Goal: Information Seeking & Learning: Learn about a topic

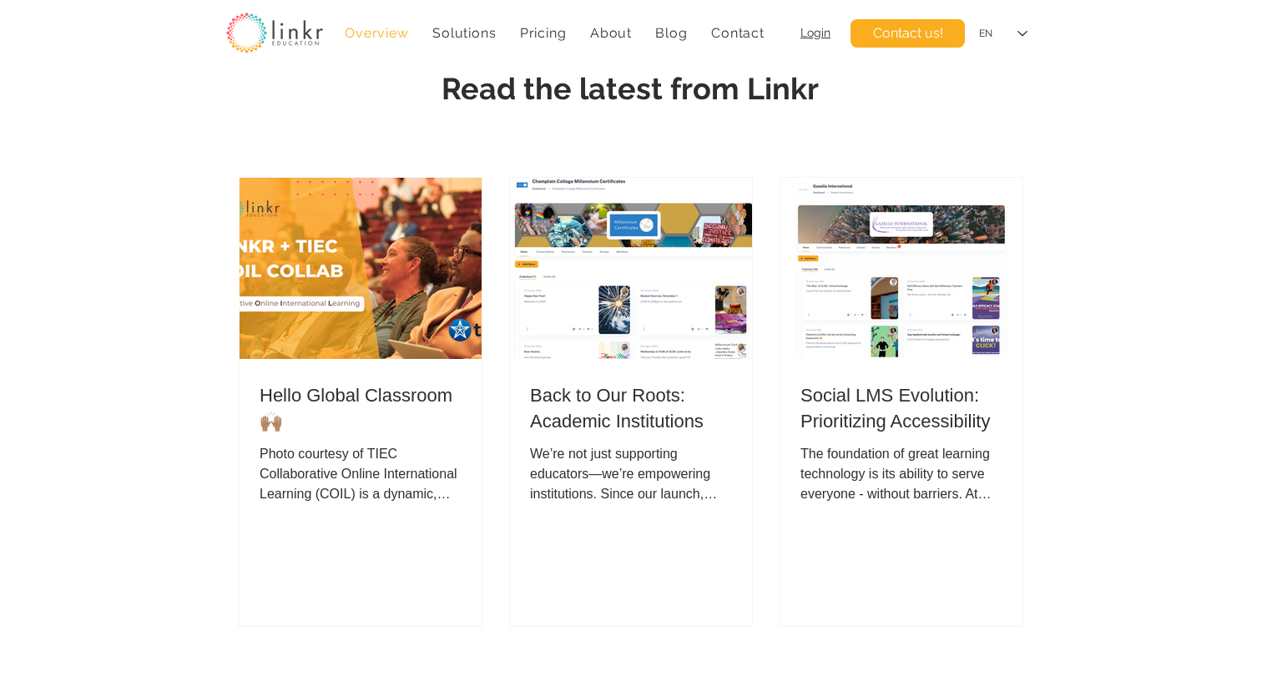
scroll to position [6756, 0]
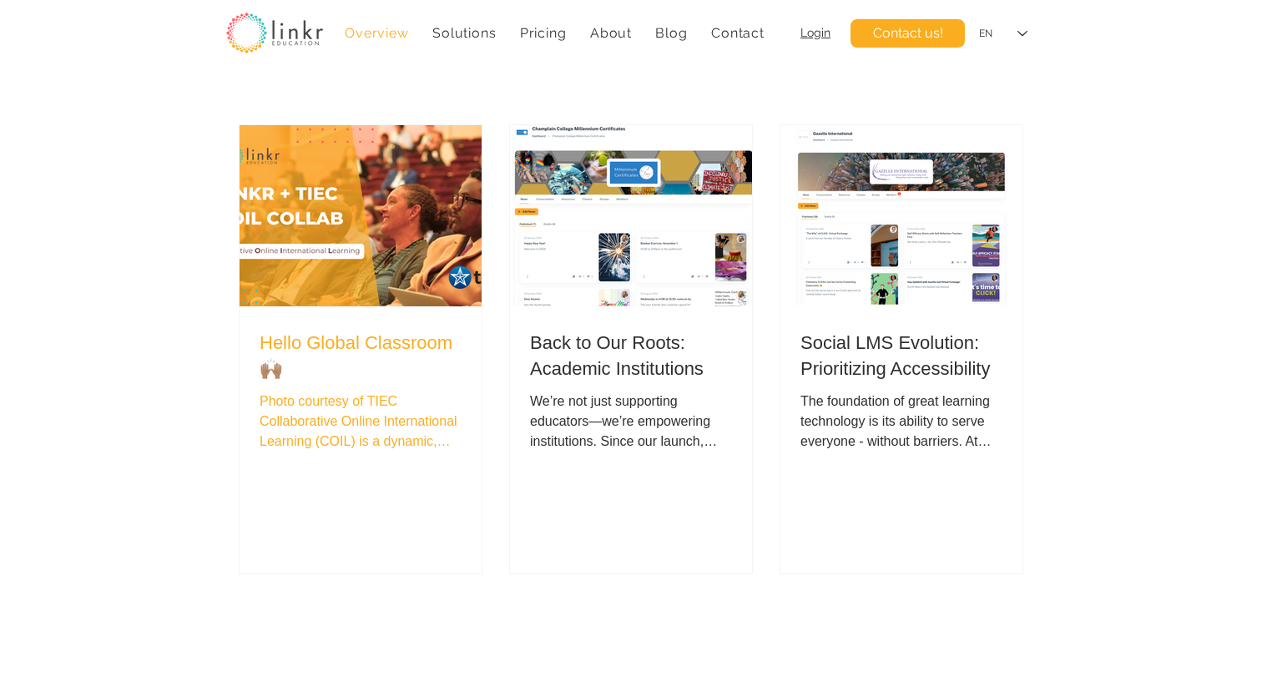
click at [336, 366] on h2 "Hello Global Classroom 🙌🏽" at bounding box center [361, 357] width 202 height 52
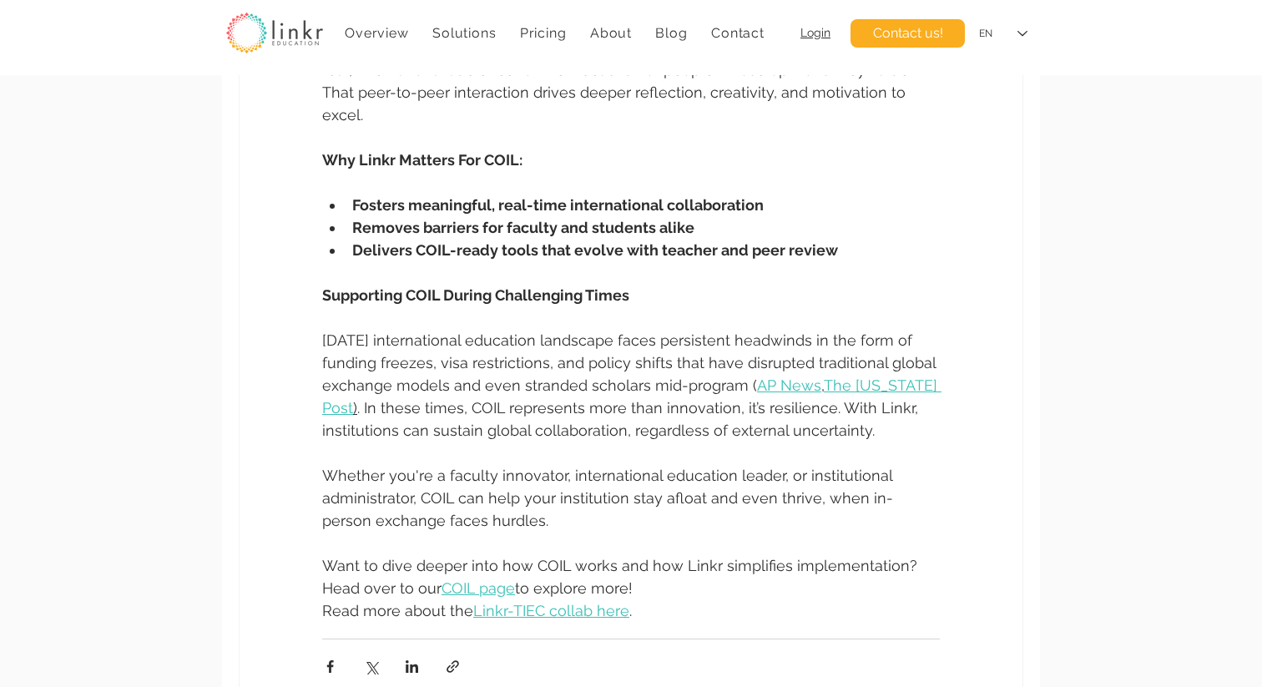
scroll to position [1444, 0]
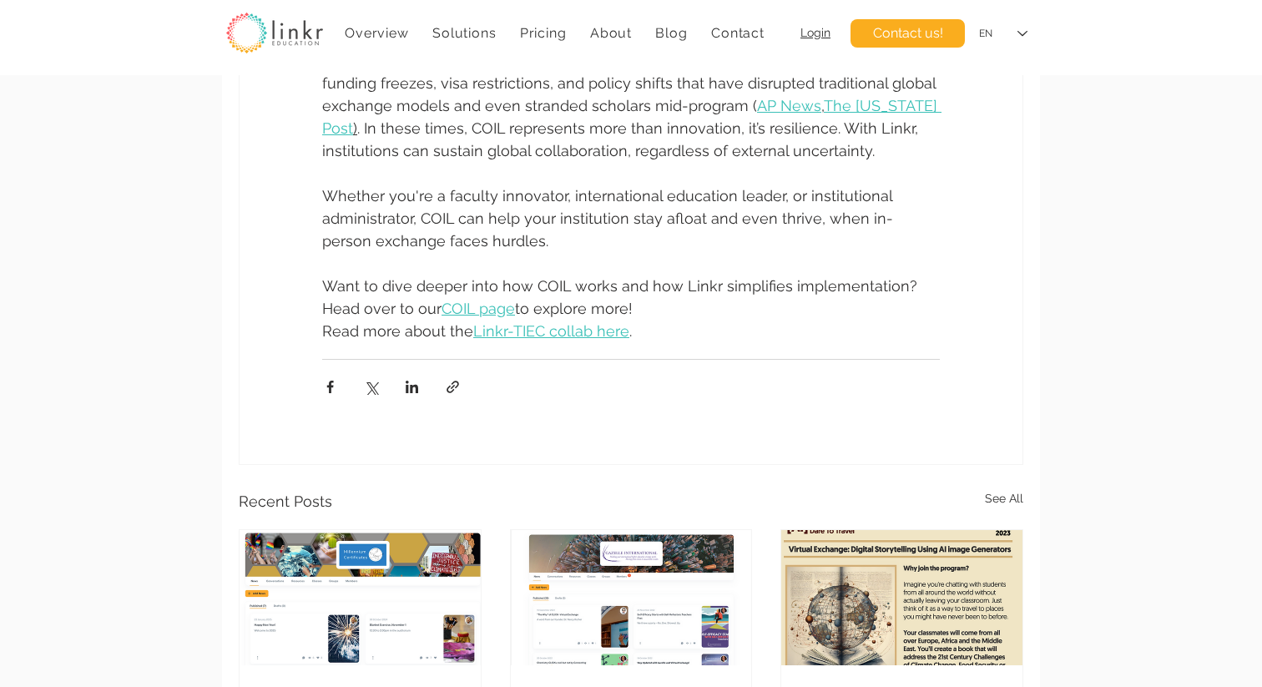
click at [442, 306] on span "COIL page" at bounding box center [478, 309] width 73 height 18
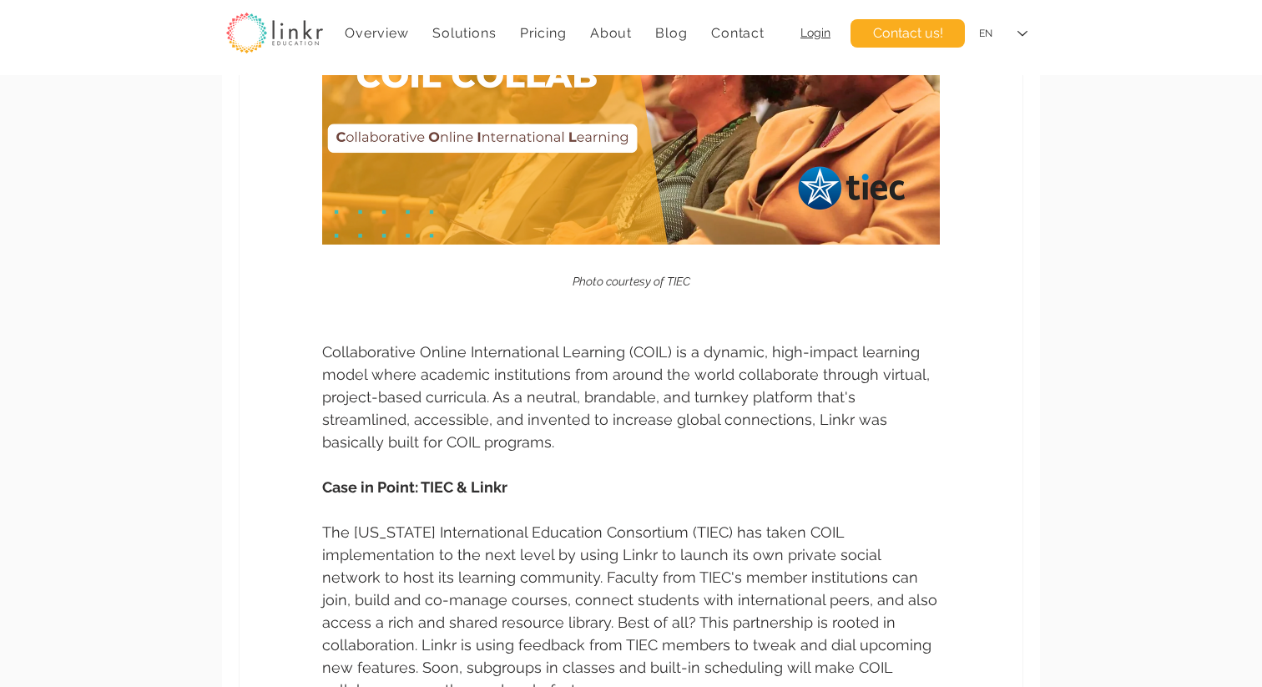
scroll to position [0, 0]
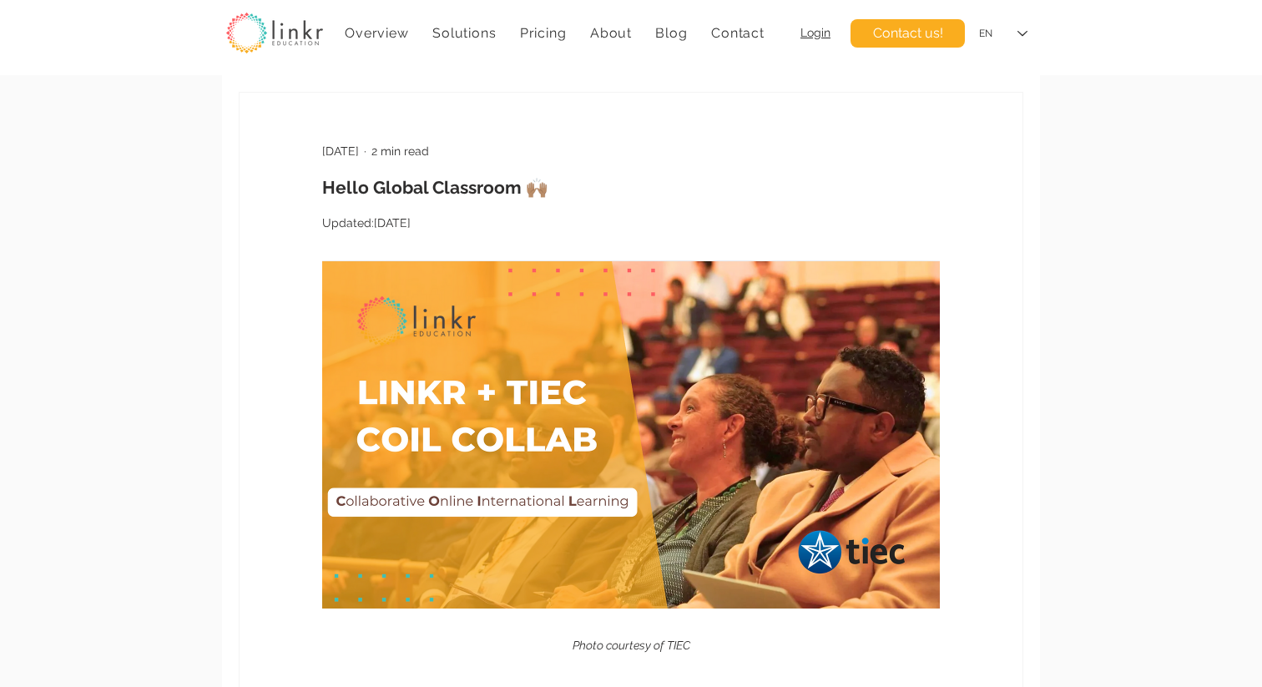
click at [309, 40] on img at bounding box center [274, 33] width 97 height 41
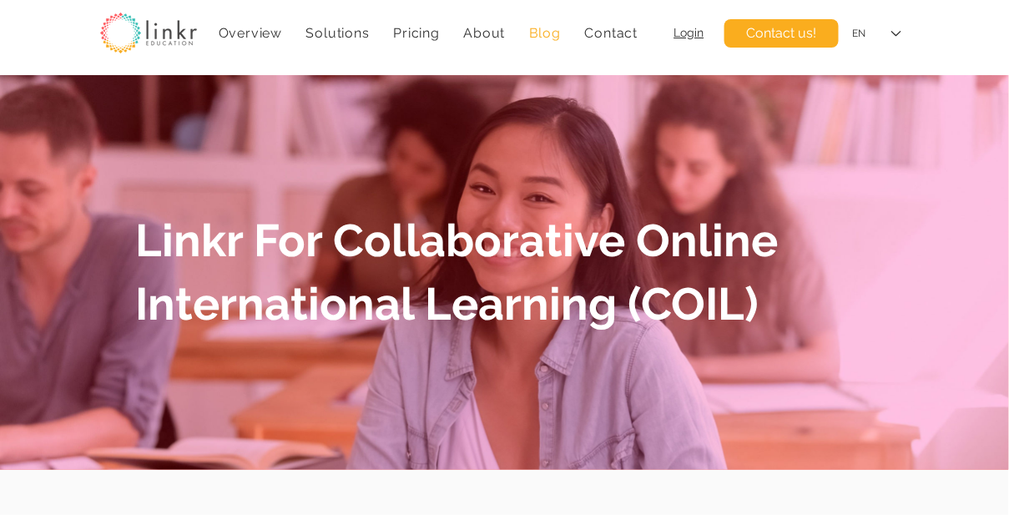
click at [532, 33] on span "Blog" at bounding box center [545, 33] width 32 height 16
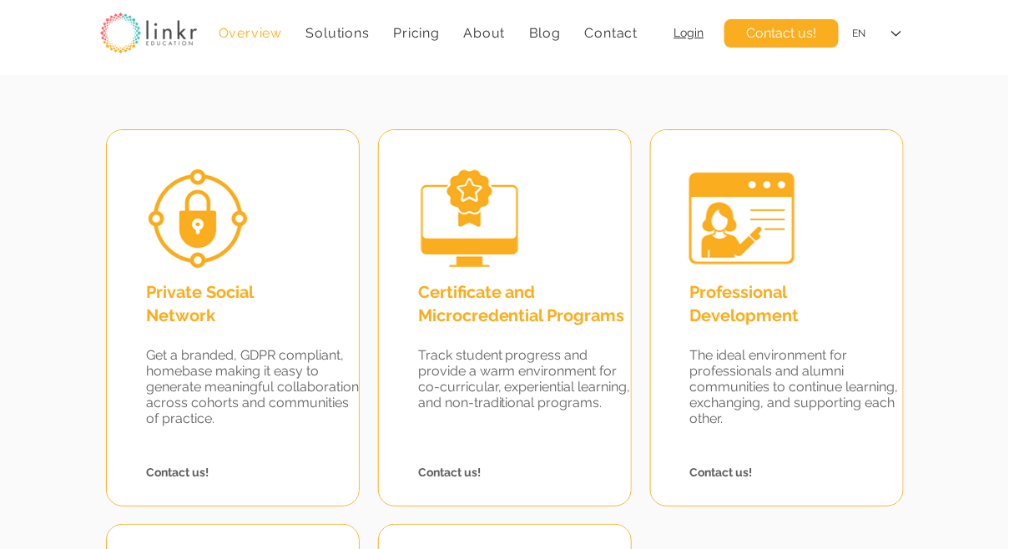
scroll to position [1536, 0]
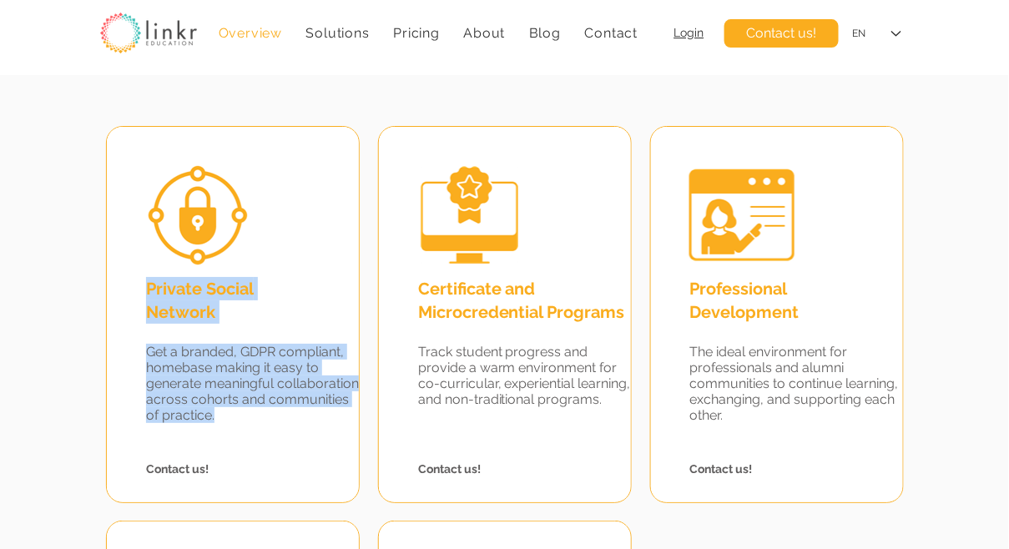
drag, startPoint x: 145, startPoint y: 292, endPoint x: 305, endPoint y: 418, distance: 203.2
click at [305, 418] on div "Private Social Network Get a branded, GDPR compliant, homebase making it easy t…" at bounding box center [233, 315] width 252 height 376
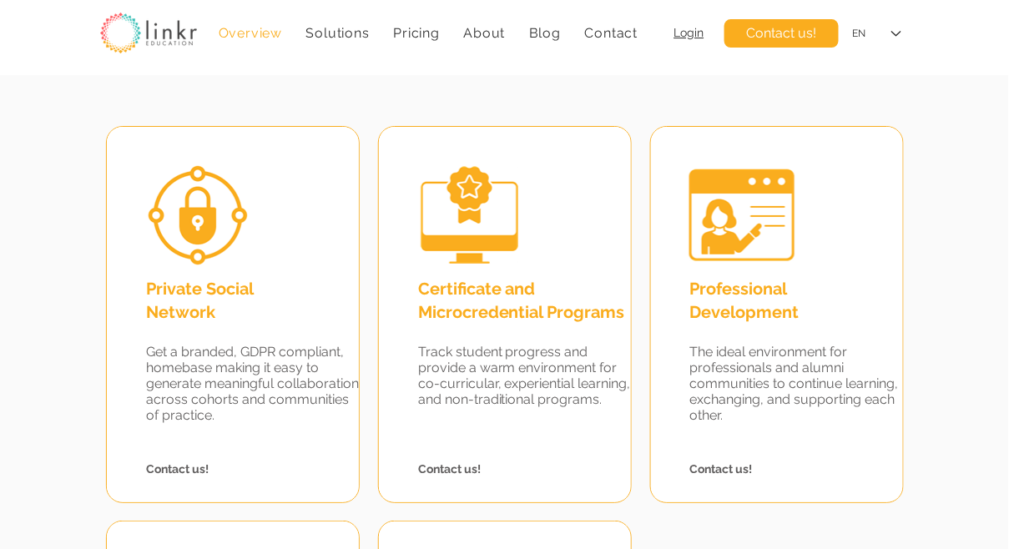
click at [590, 91] on div at bounding box center [504, 403] width 1009 height 1007
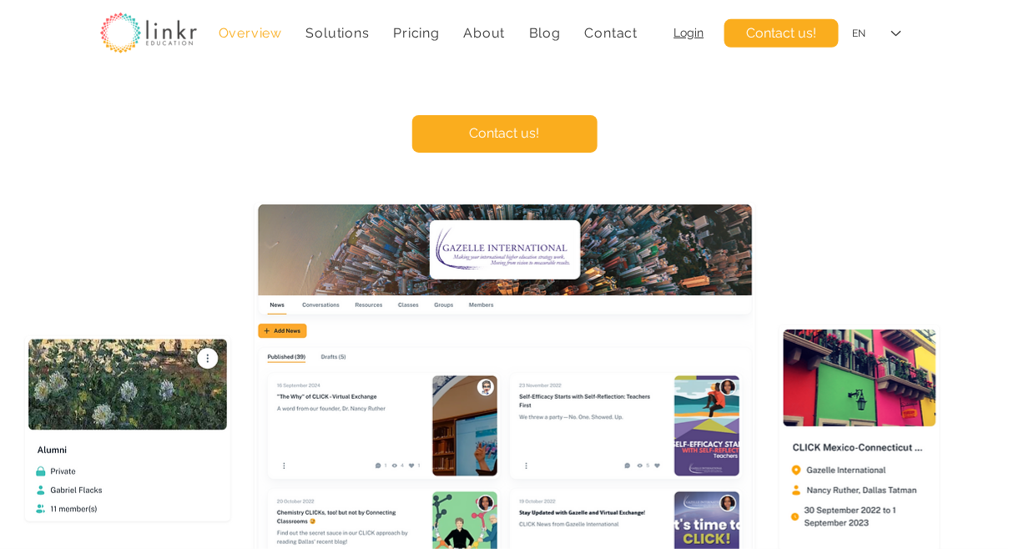
scroll to position [0, 0]
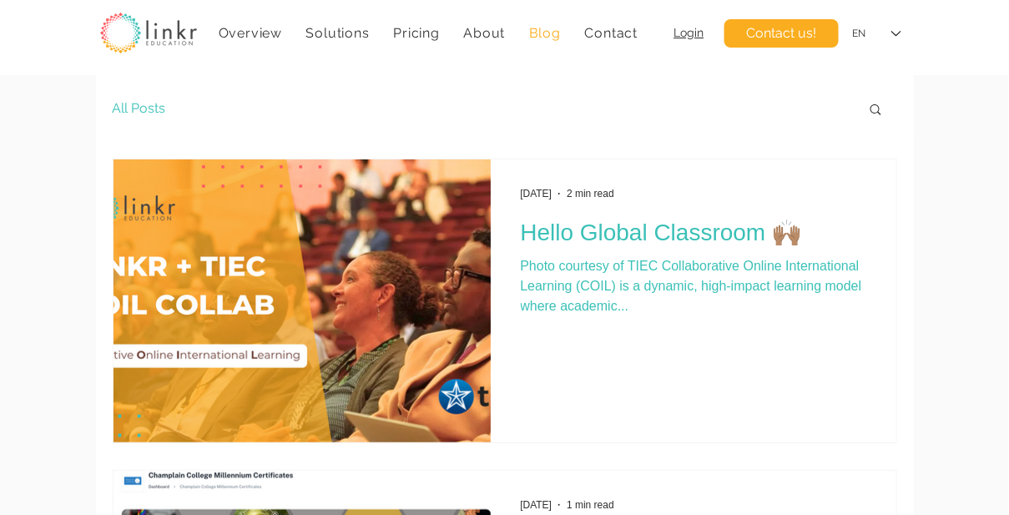
click at [604, 226] on h2 "Hello Global Classroom 🙌🏽" at bounding box center [694, 233] width 346 height 28
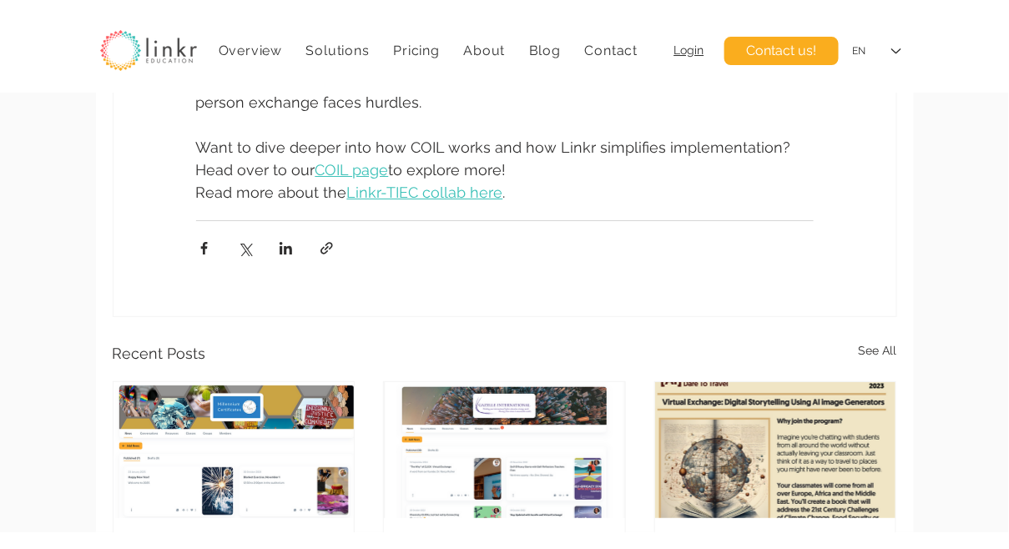
scroll to position [1584, 0]
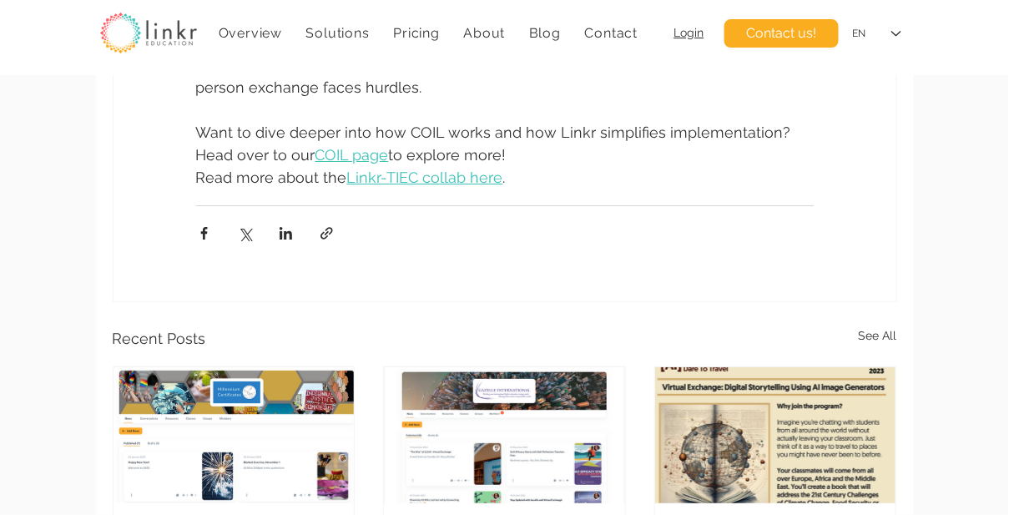
click at [316, 151] on span "COIL page" at bounding box center [352, 155] width 73 height 18
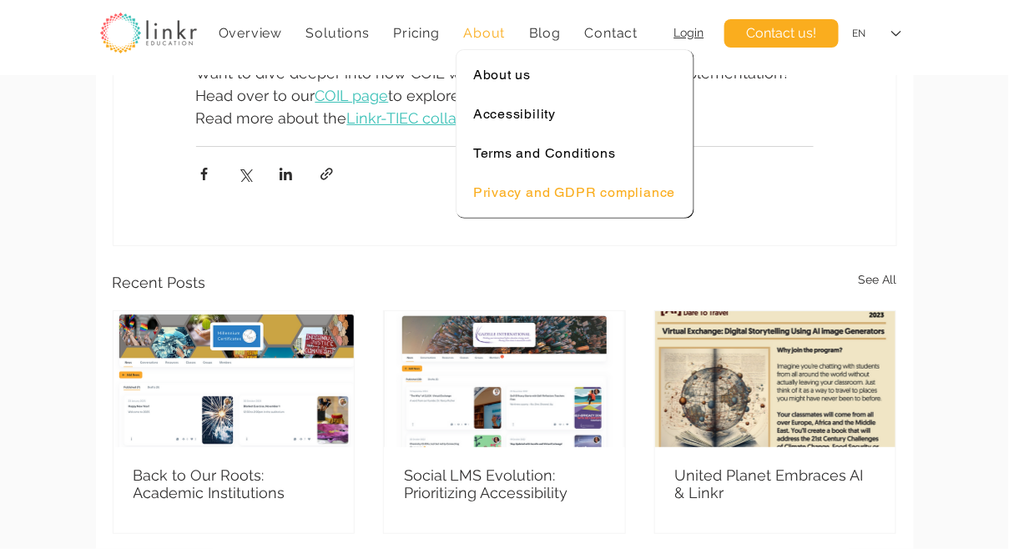
scroll to position [1728, 0]
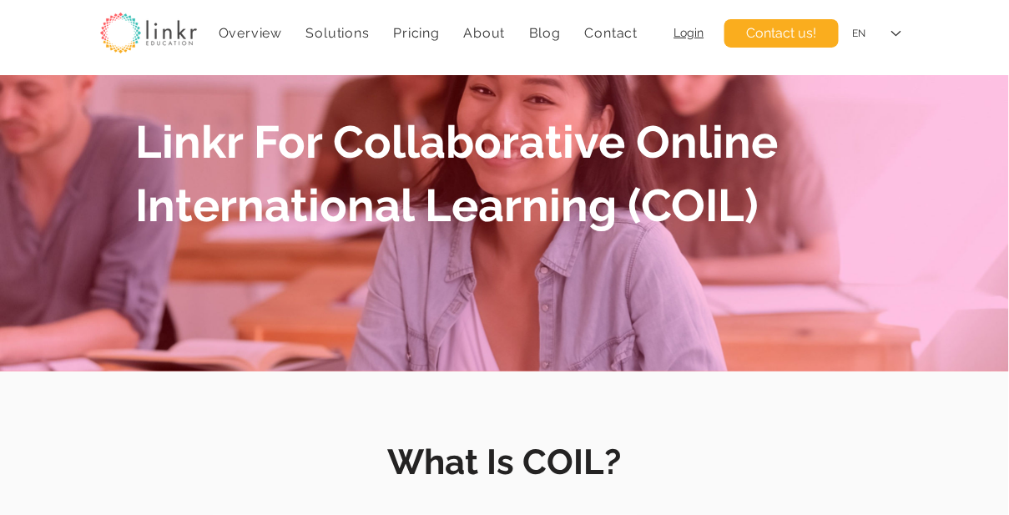
scroll to position [97, 0]
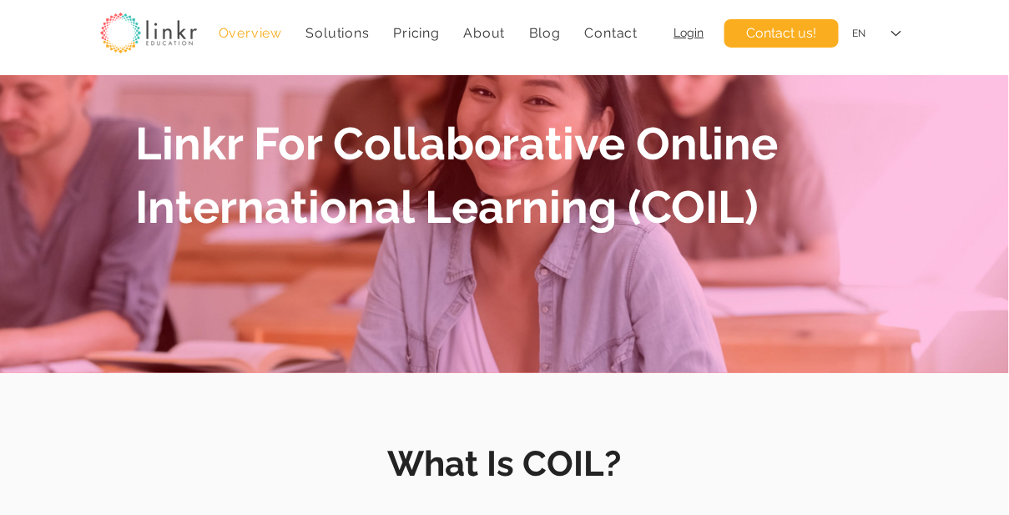
click at [278, 32] on span "Overview" at bounding box center [250, 33] width 63 height 16
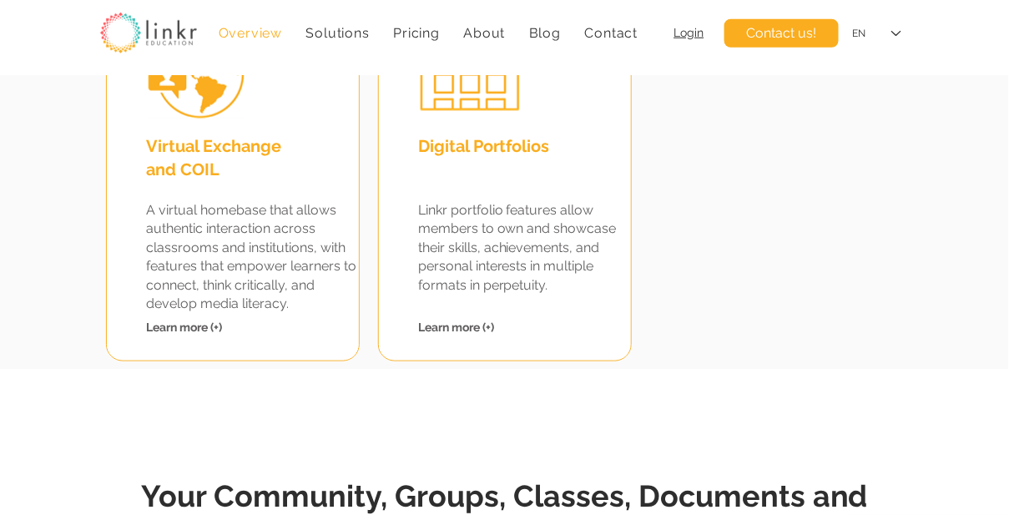
scroll to position [2094, 0]
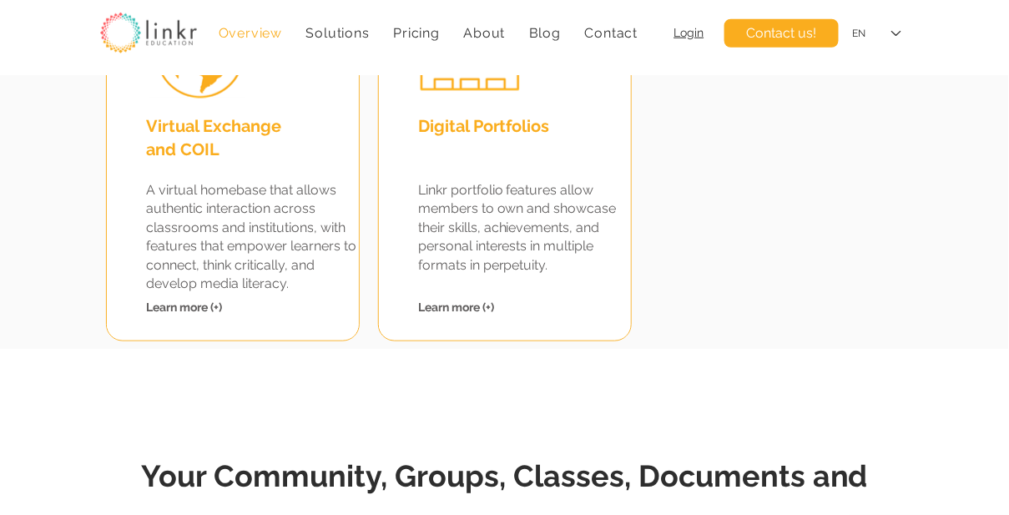
click at [194, 309] on span "Learn more (+)" at bounding box center [184, 307] width 76 height 13
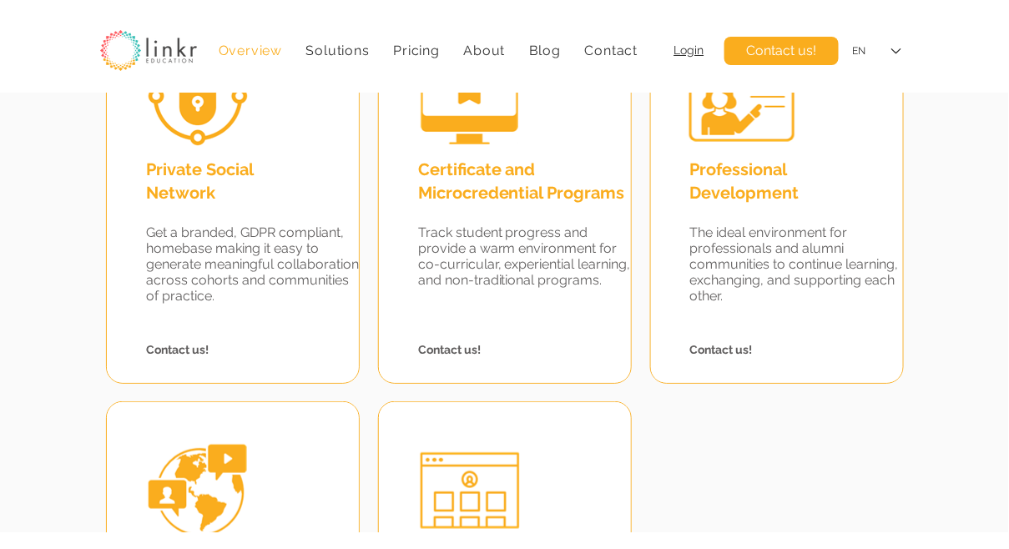
scroll to position [1649, 0]
